Goal: Navigation & Orientation: Find specific page/section

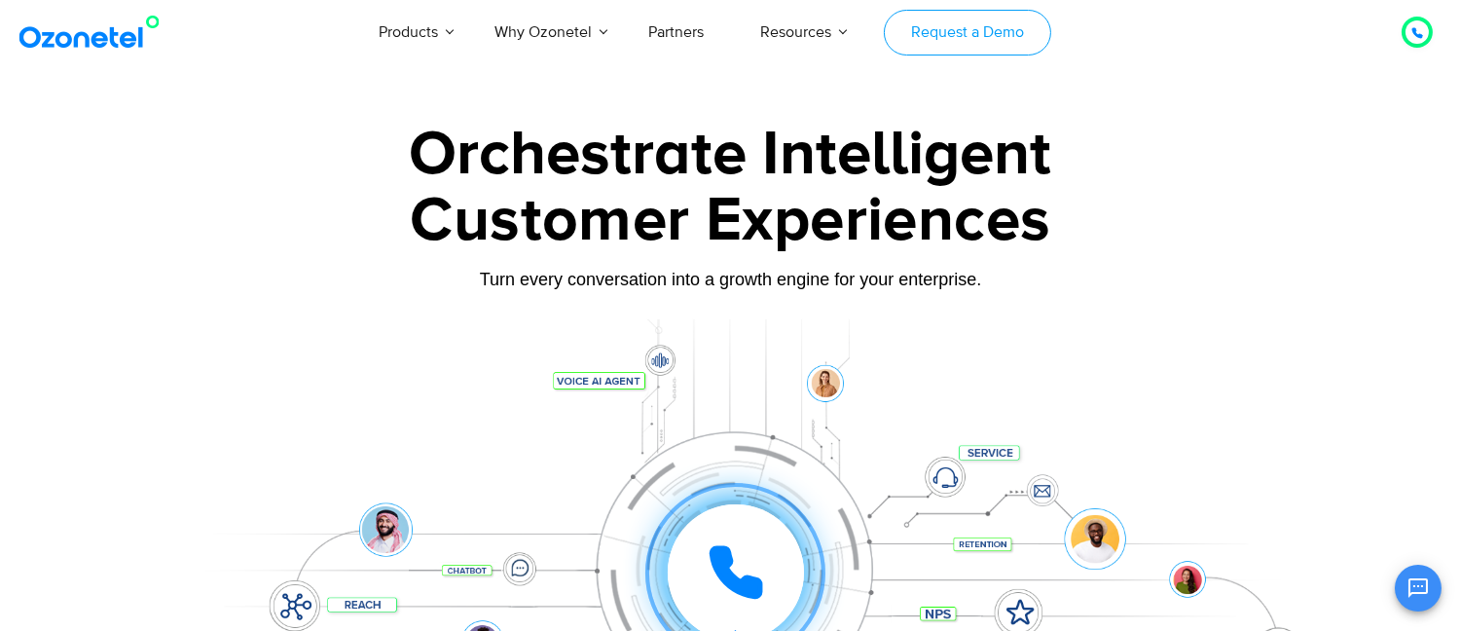
drag, startPoint x: 0, startPoint y: 0, endPoint x: 936, endPoint y: 41, distance: 937.0
click at [936, 41] on link "Request a Demo" at bounding box center [967, 33] width 166 height 46
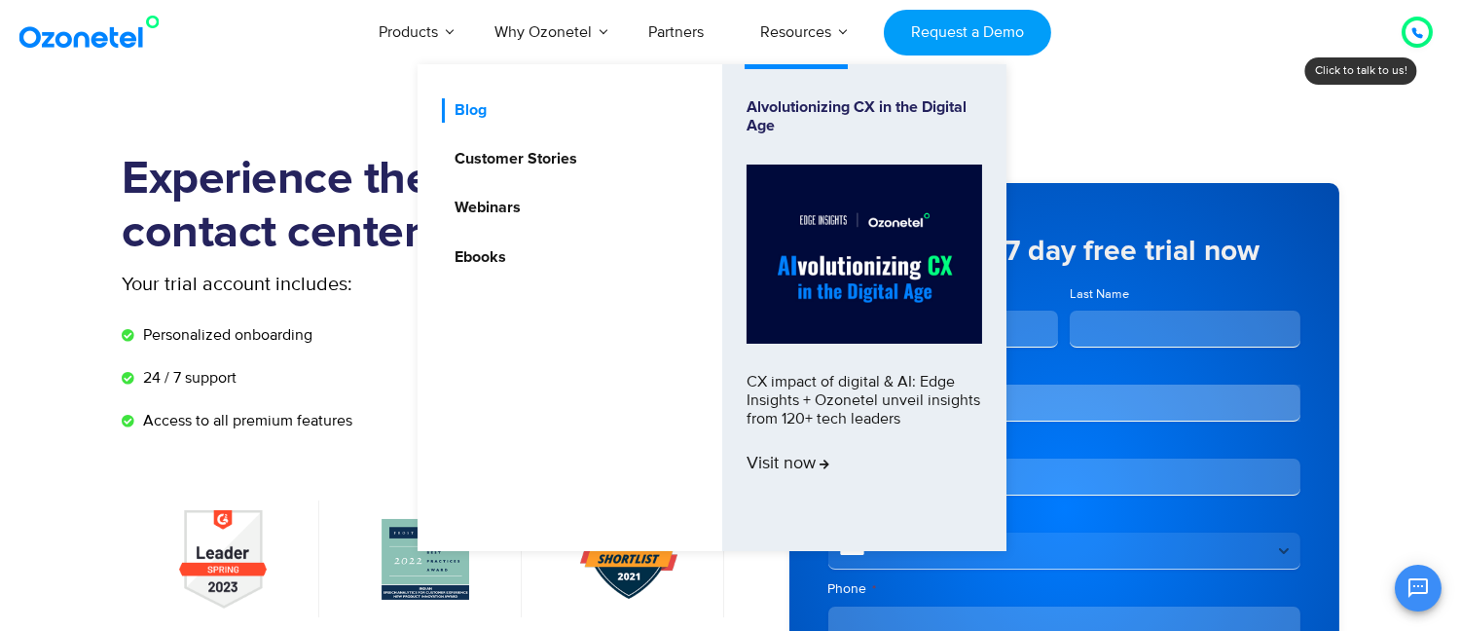
click at [478, 111] on link "Blog" at bounding box center [466, 110] width 48 height 24
